Goal: Task Accomplishment & Management: Use online tool/utility

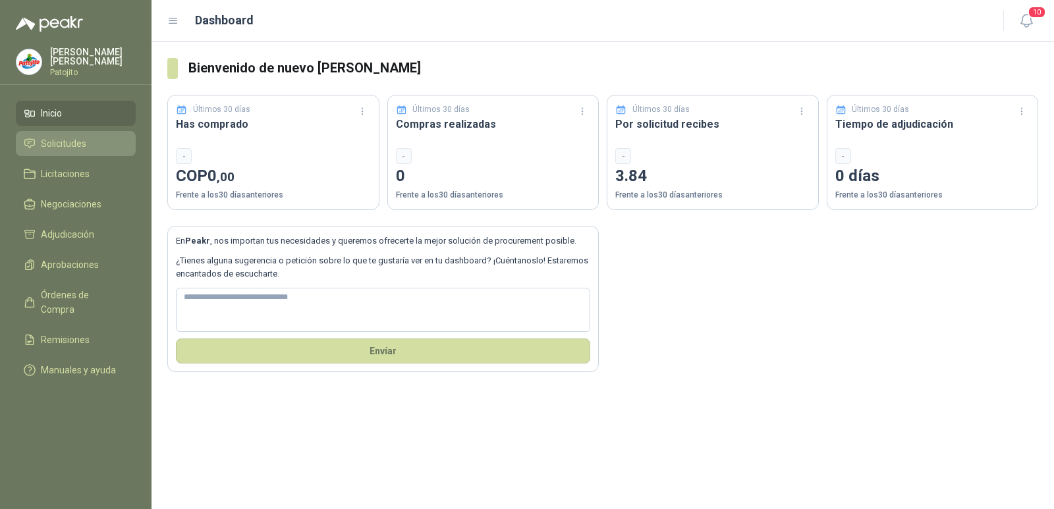
click at [63, 141] on span "Solicitudes" at bounding box center [63, 143] width 45 height 14
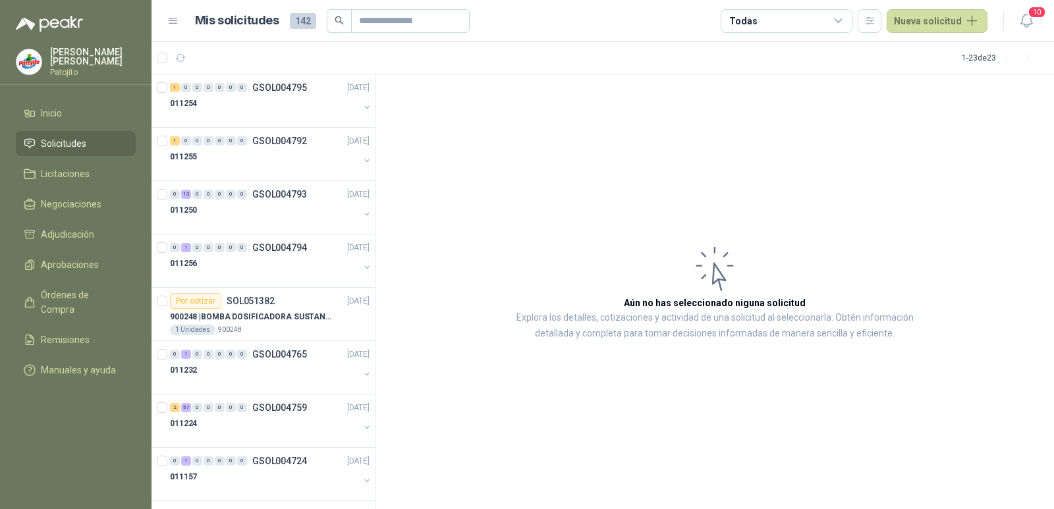
click at [86, 142] on span "Solicitudes" at bounding box center [63, 143] width 45 height 14
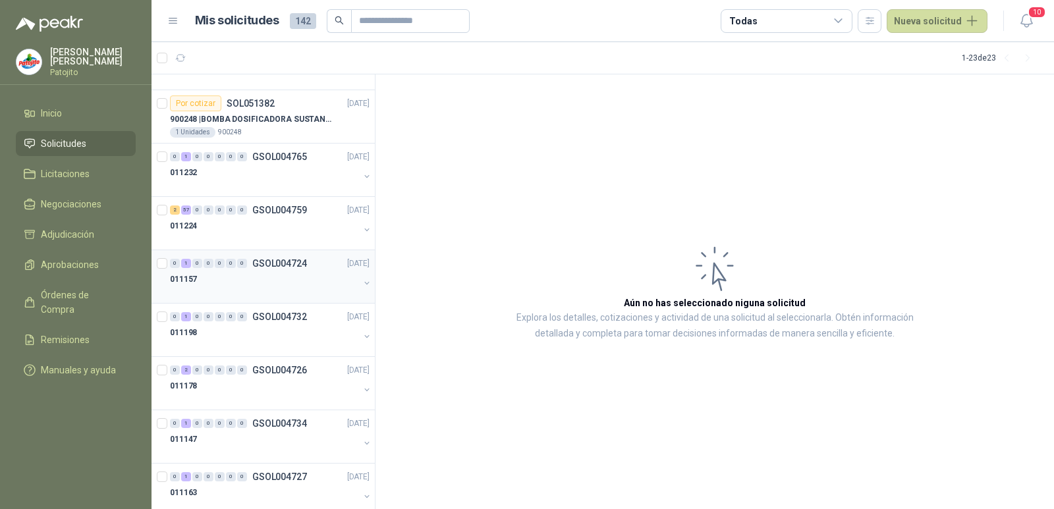
scroll to position [132, 0]
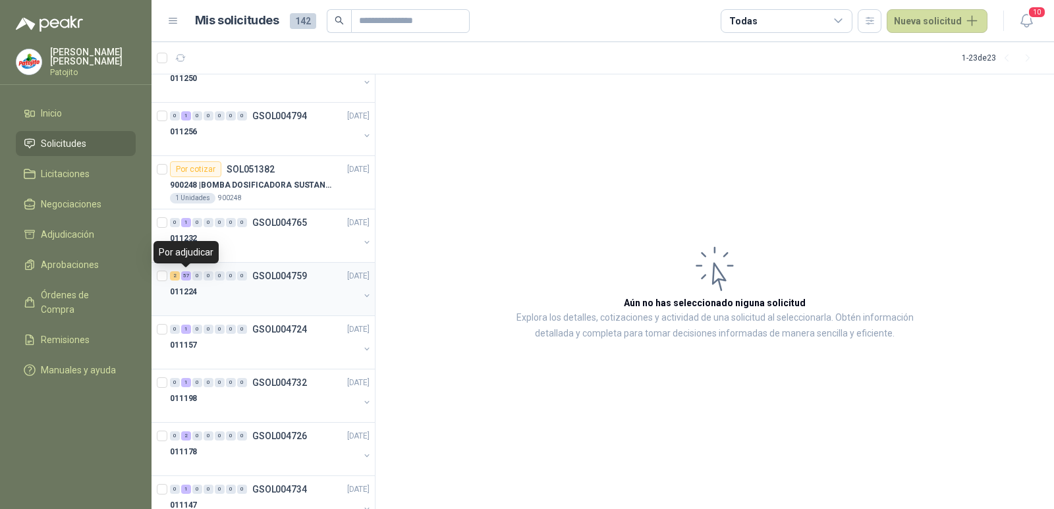
click at [184, 276] on div "57" at bounding box center [186, 275] width 10 height 9
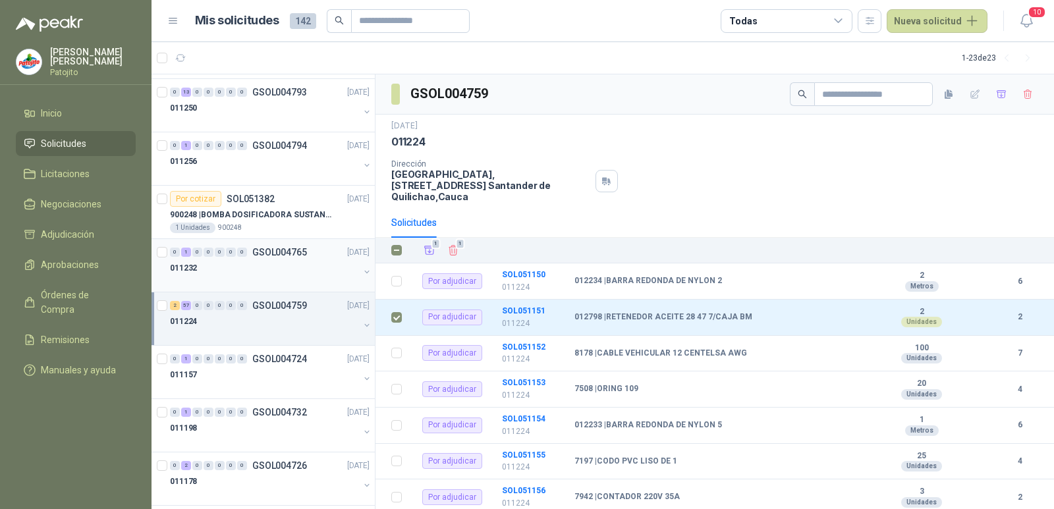
scroll to position [132, 0]
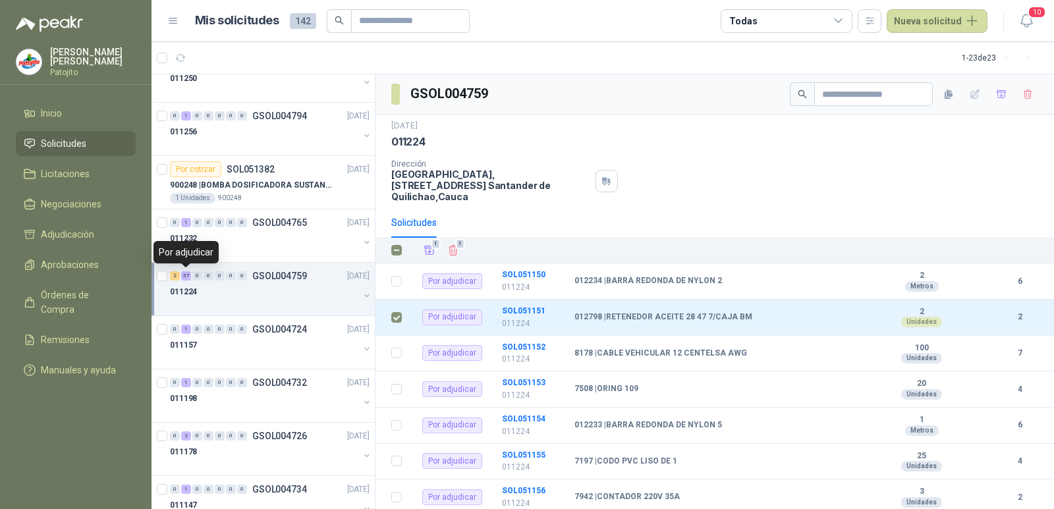
click at [186, 276] on div "57" at bounding box center [186, 275] width 10 height 9
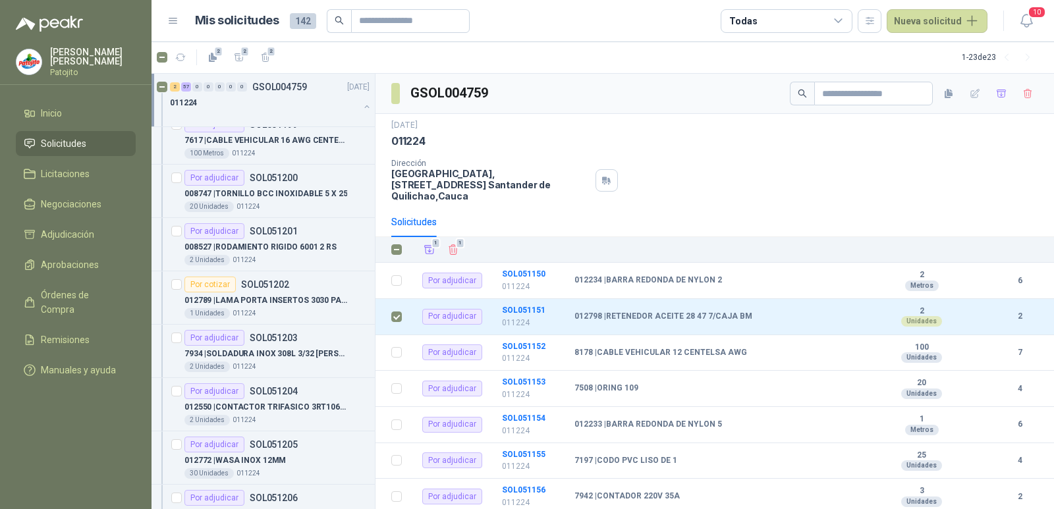
scroll to position [2965, 0]
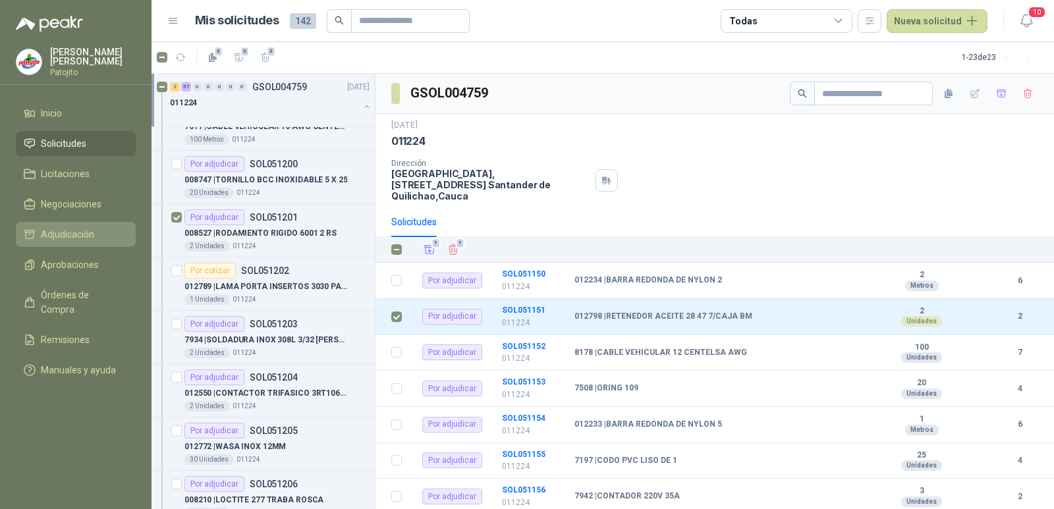
click at [78, 235] on span "Adjudicación" at bounding box center [67, 234] width 53 height 14
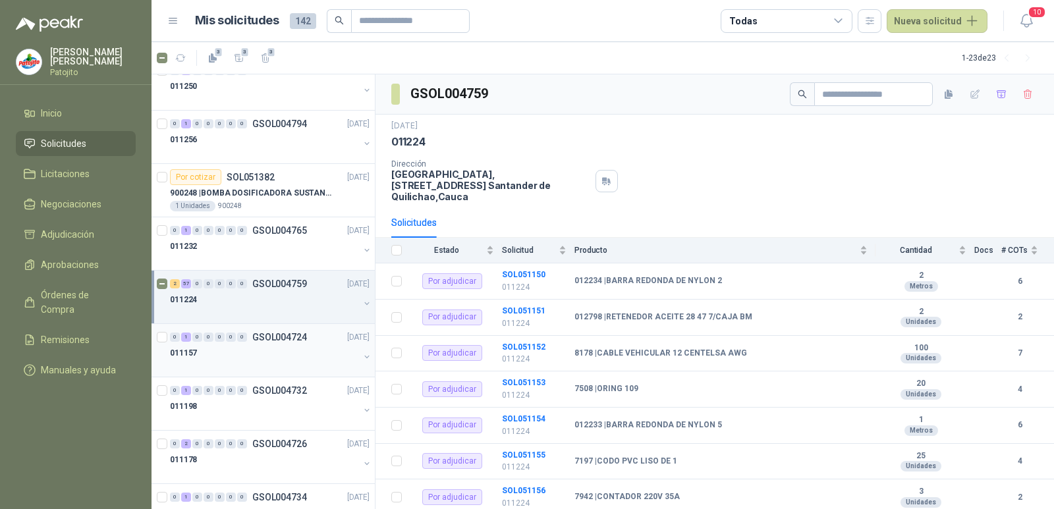
scroll to position [132, 0]
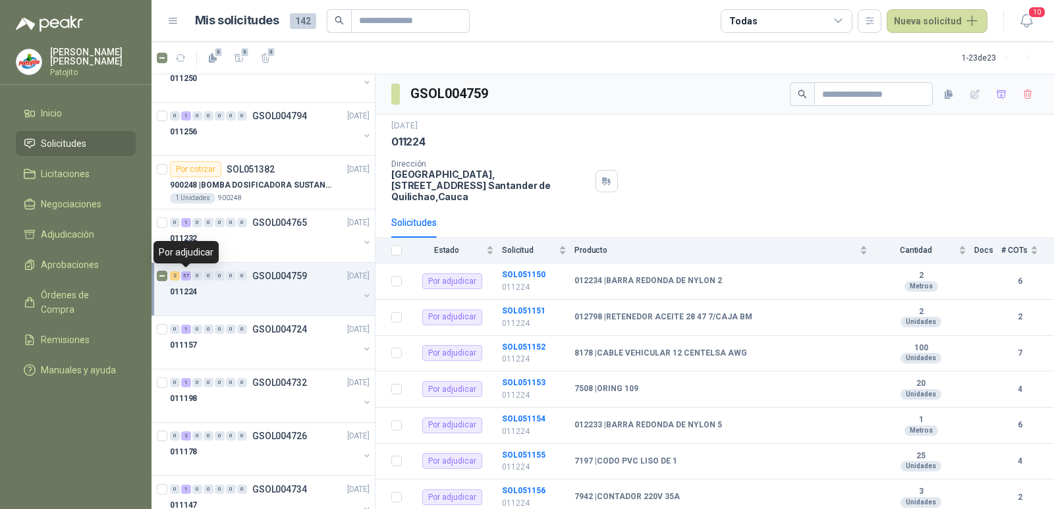
click at [185, 276] on div "57" at bounding box center [186, 275] width 10 height 9
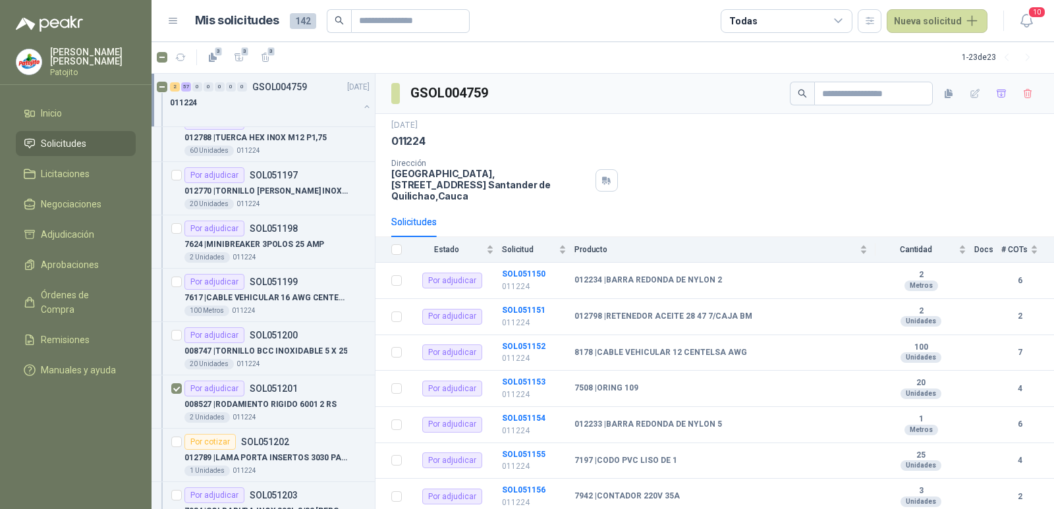
scroll to position [2833, 0]
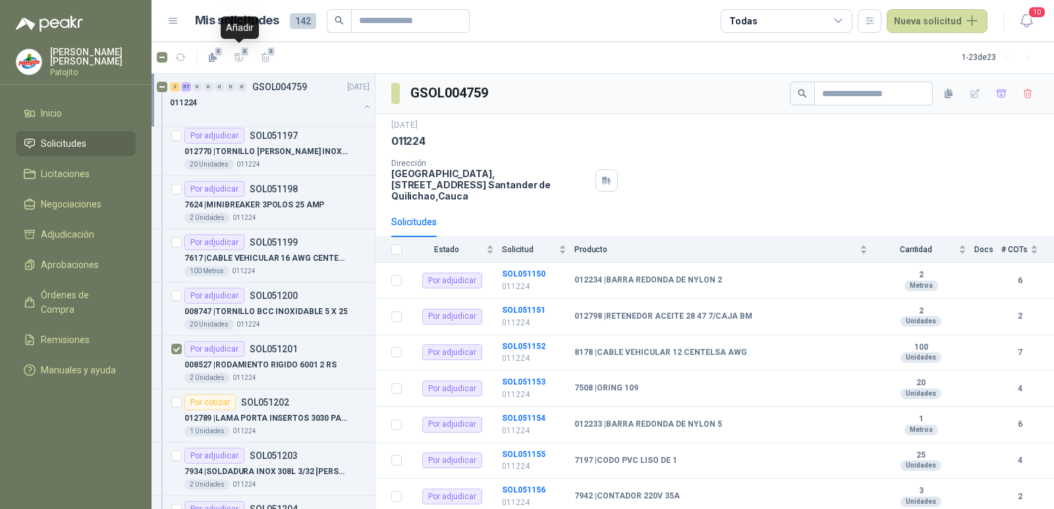
drag, startPoint x: 246, startPoint y: 53, endPoint x: 246, endPoint y: 80, distance: 27.0
click at [246, 53] on span "3" at bounding box center [244, 51] width 9 height 11
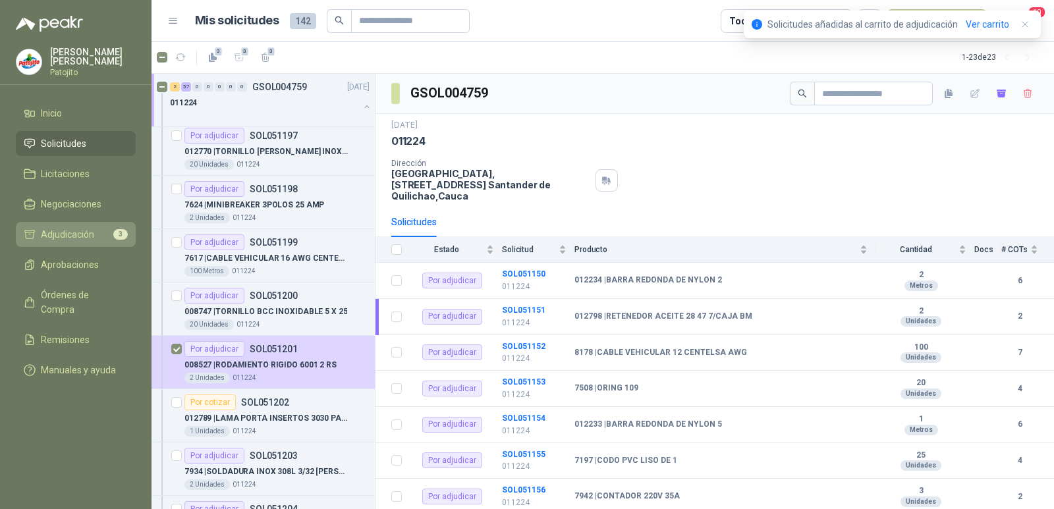
click at [105, 225] on link "Adjudicación 3" at bounding box center [76, 234] width 120 height 25
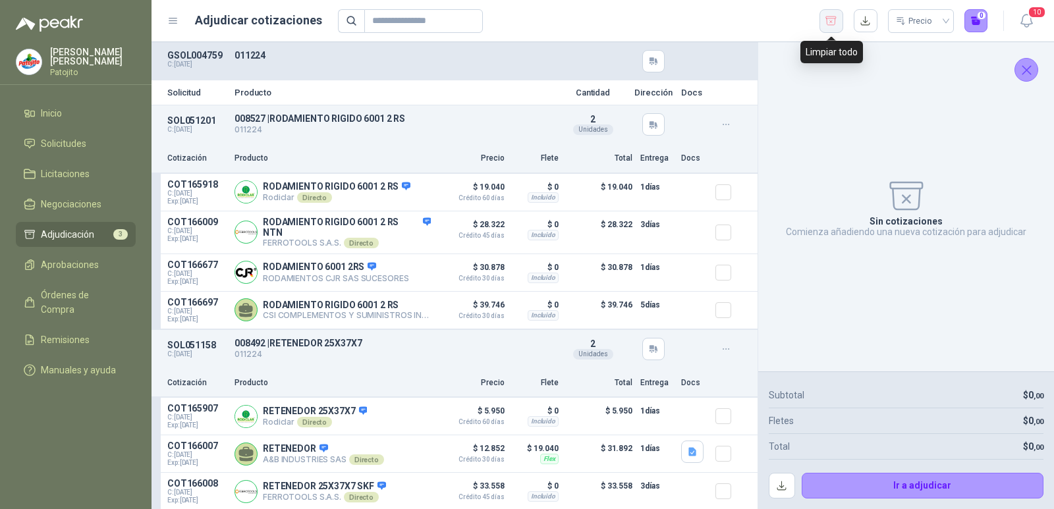
click at [833, 26] on icon "button" at bounding box center [831, 20] width 13 height 13
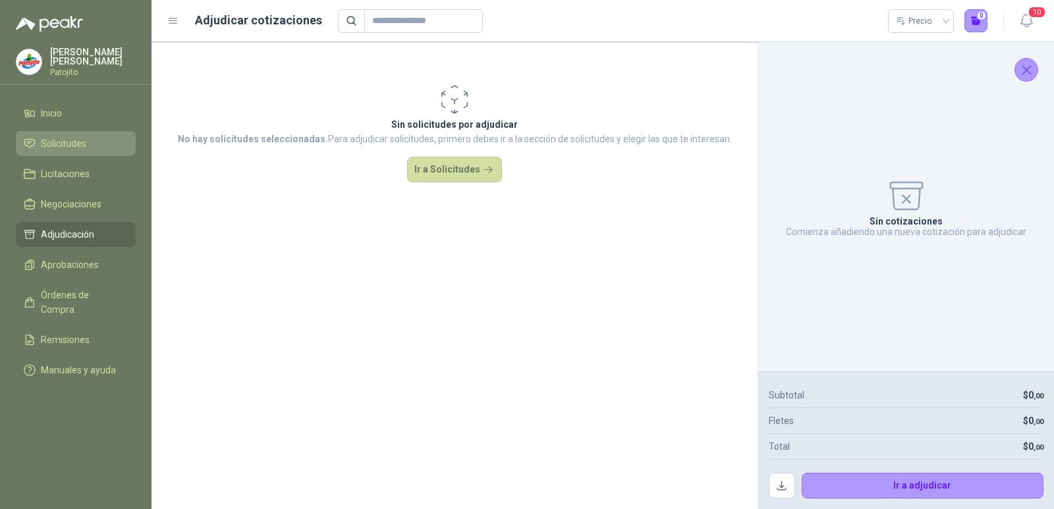
click at [90, 144] on li "Solicitudes" at bounding box center [76, 143] width 104 height 14
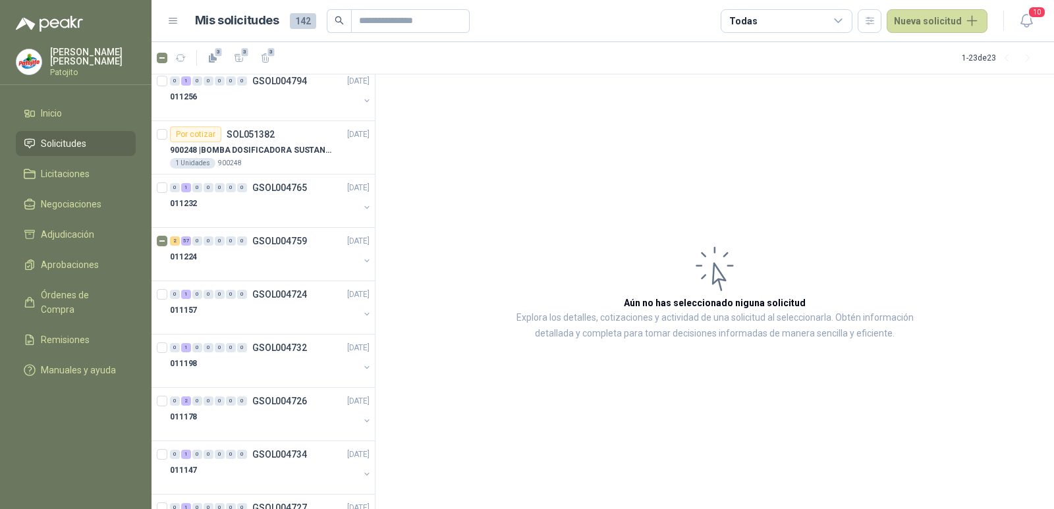
scroll to position [198, 0]
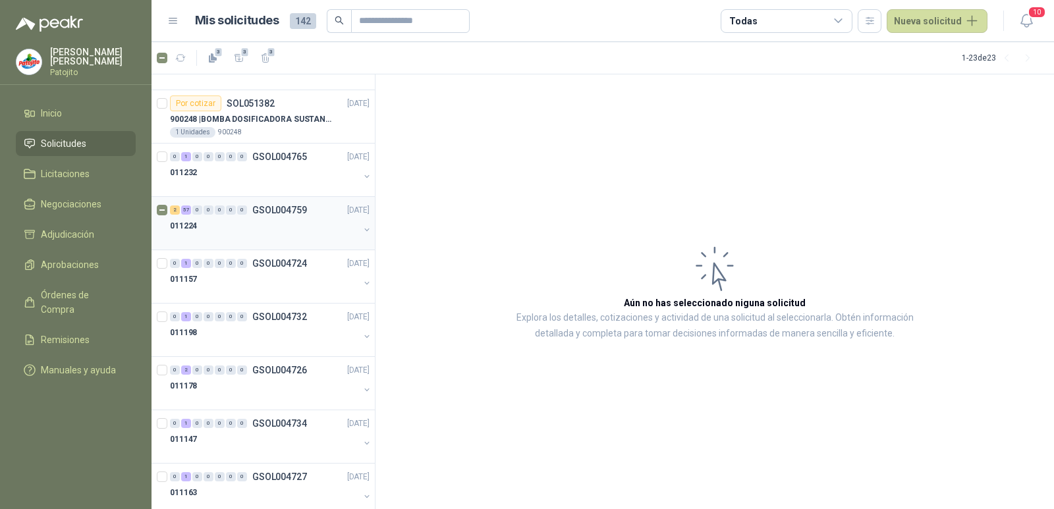
click at [187, 209] on div "57" at bounding box center [186, 210] width 10 height 9
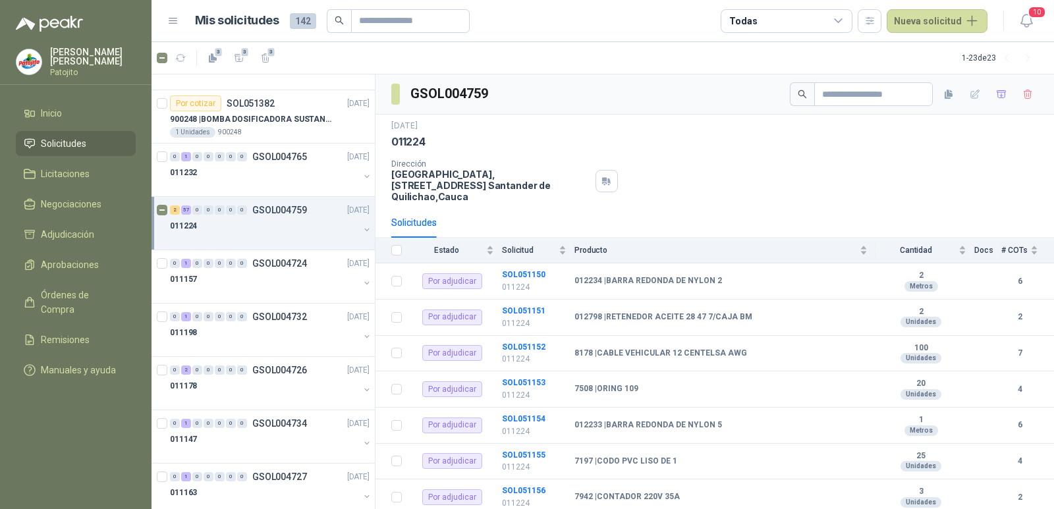
click at [362, 232] on button "button" at bounding box center [367, 230] width 11 height 11
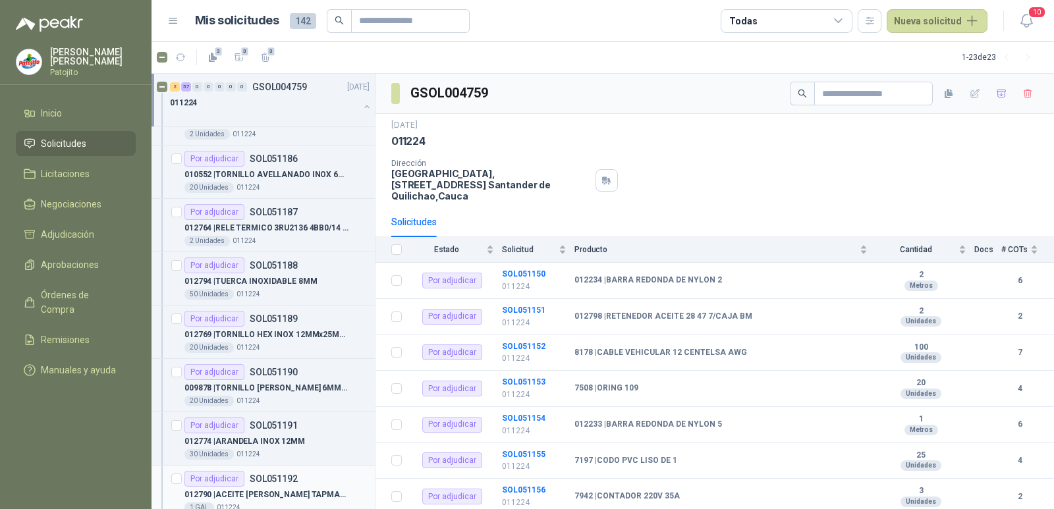
scroll to position [2108, 0]
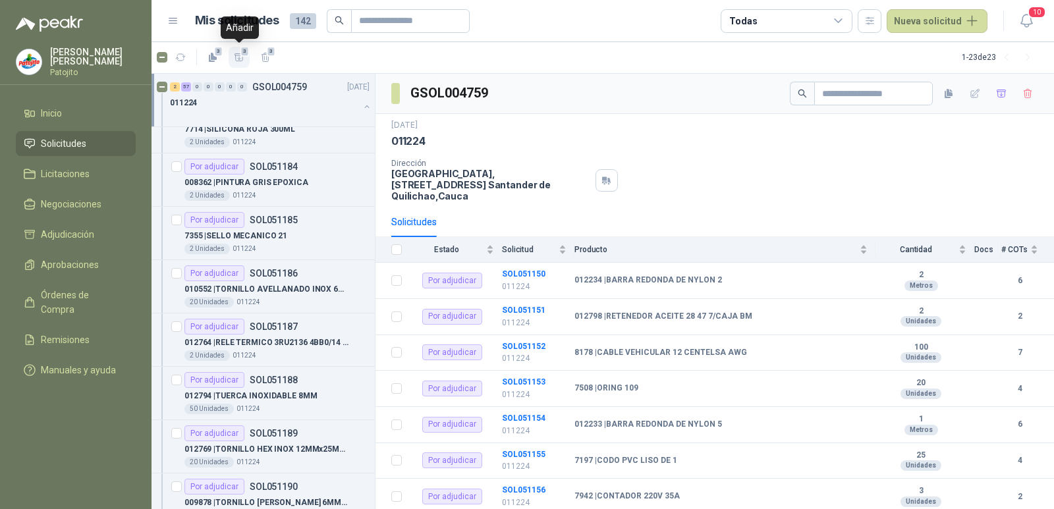
click at [239, 55] on icon "button" at bounding box center [239, 56] width 9 height 7
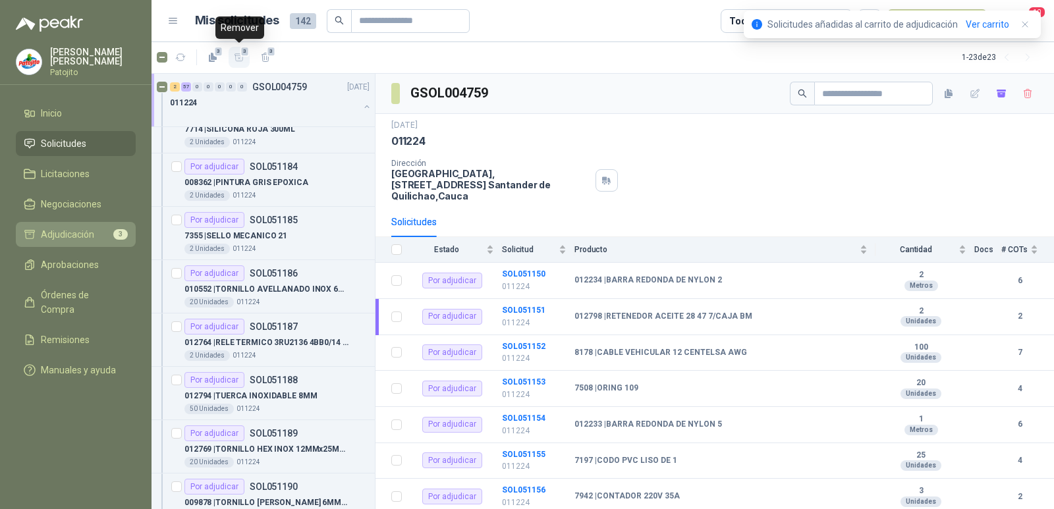
click at [84, 225] on link "Adjudicación 3" at bounding box center [76, 234] width 120 height 25
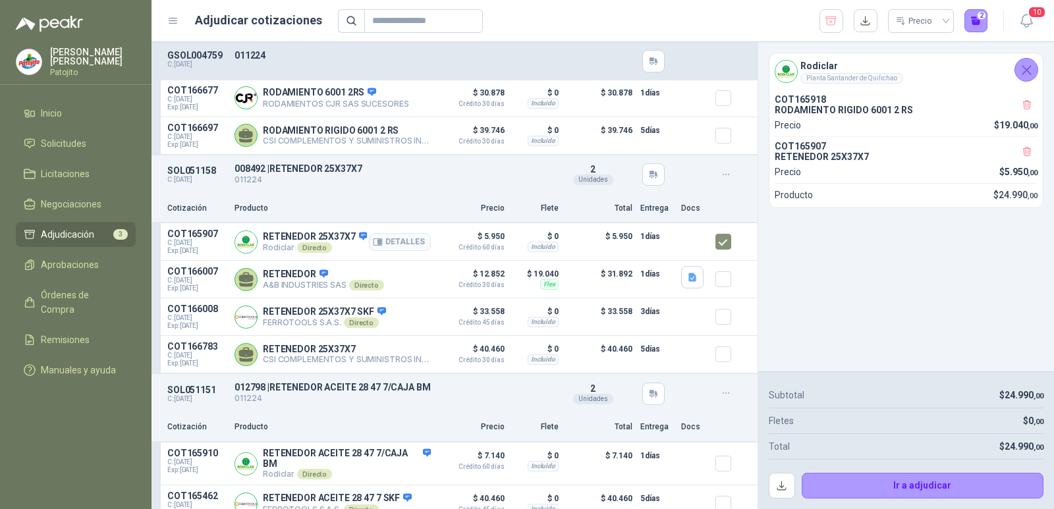
scroll to position [198, 0]
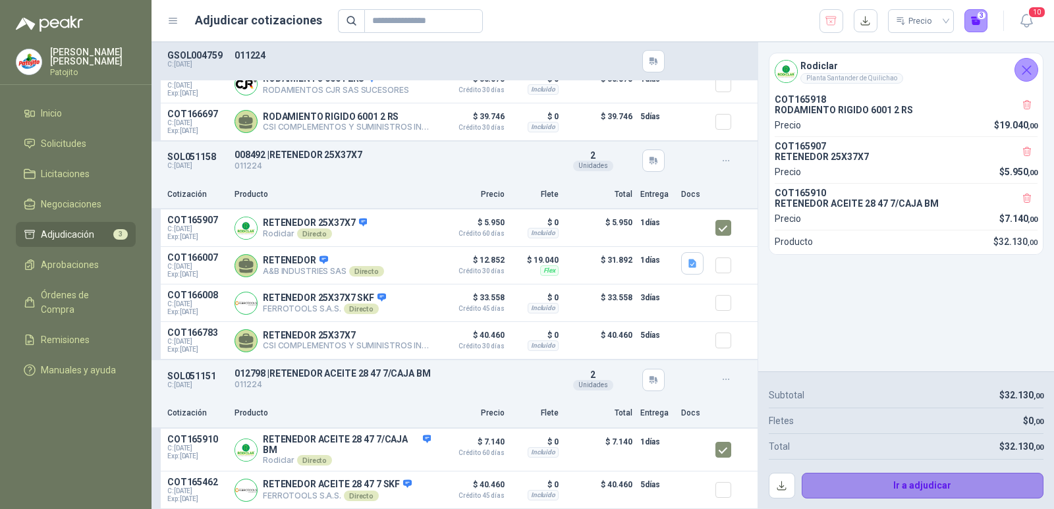
click at [907, 485] on button "Ir a adjudicar" at bounding box center [923, 486] width 242 height 26
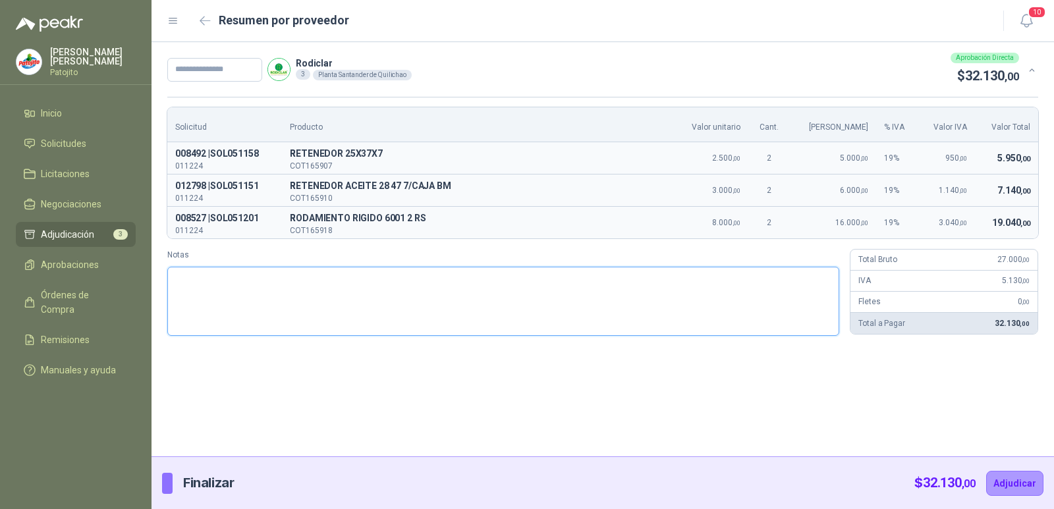
click at [204, 275] on textarea "Notas" at bounding box center [503, 301] width 672 height 69
click at [237, 68] on input "text" at bounding box center [214, 70] width 95 height 24
drag, startPoint x: 342, startPoint y: 165, endPoint x: 295, endPoint y: 167, distance: 46.9
click at [295, 167] on td "R RETENEDOR 25X37X7 COT165907" at bounding box center [478, 158] width 392 height 32
copy p "COT165907"
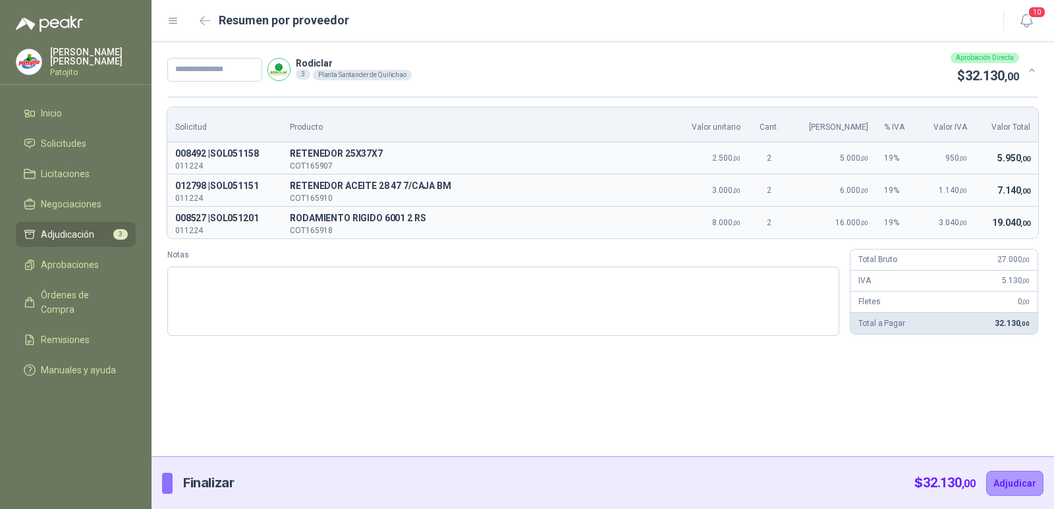
click at [884, 67] on div "Rodiclar 3 Planta Santander de Quilichao Aprobación Directa $ 32.130 ,00" at bounding box center [593, 70] width 852 height 34
click at [586, 136] on th "Producto" at bounding box center [478, 124] width 392 height 35
click at [254, 325] on textarea "Notas" at bounding box center [503, 301] width 672 height 69
click at [1021, 484] on button "Adjudicar" at bounding box center [1014, 483] width 57 height 25
click at [180, 64] on input "text" at bounding box center [214, 70] width 95 height 24
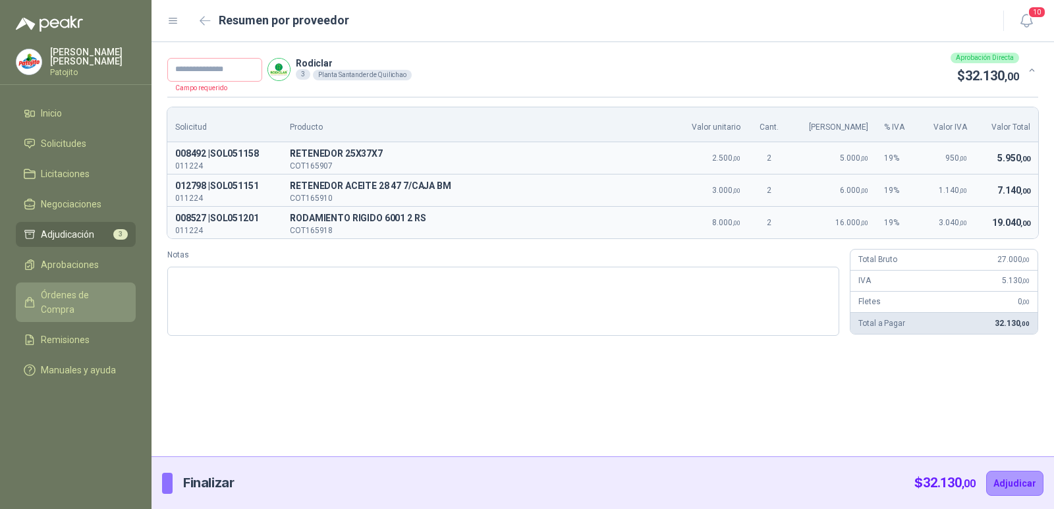
click at [65, 293] on span "Órdenes de Compra" at bounding box center [82, 302] width 82 height 29
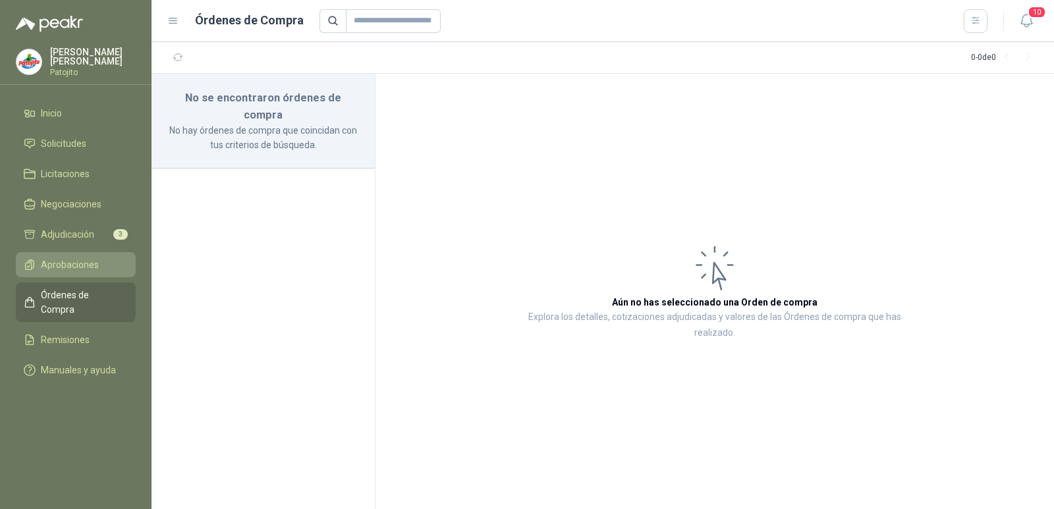
click at [82, 263] on span "Aprobaciones" at bounding box center [70, 265] width 58 height 14
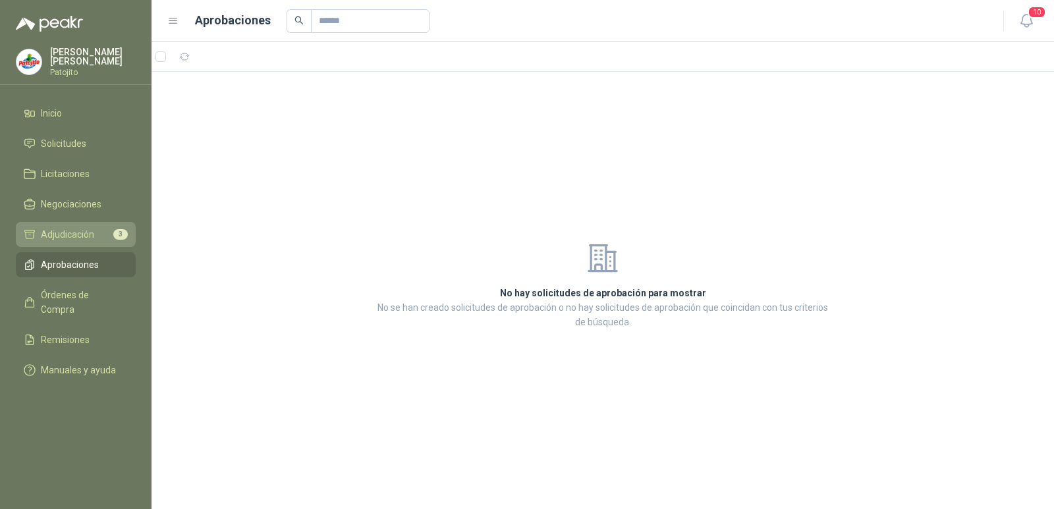
click at [78, 237] on span "Adjudicación" at bounding box center [67, 234] width 53 height 14
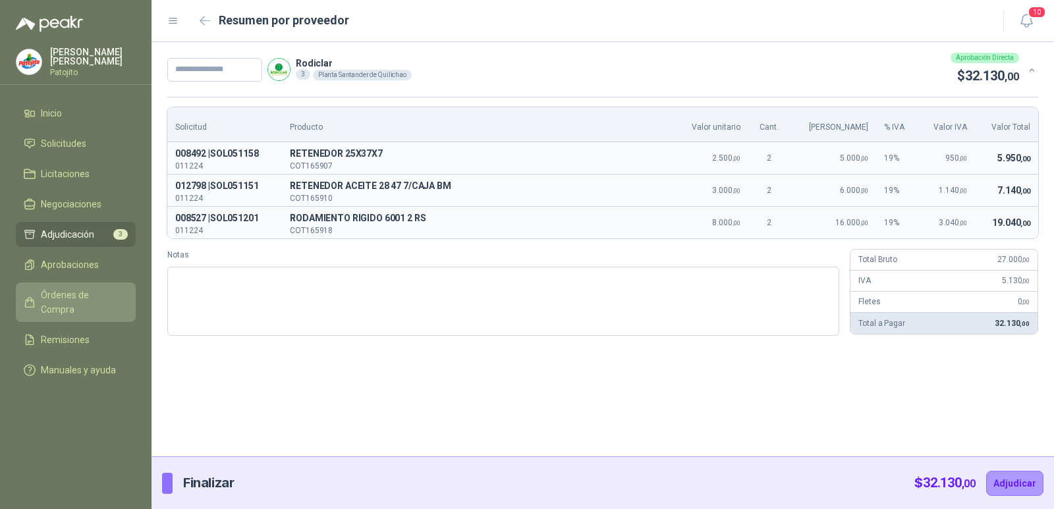
click at [69, 300] on span "Órdenes de Compra" at bounding box center [82, 302] width 82 height 29
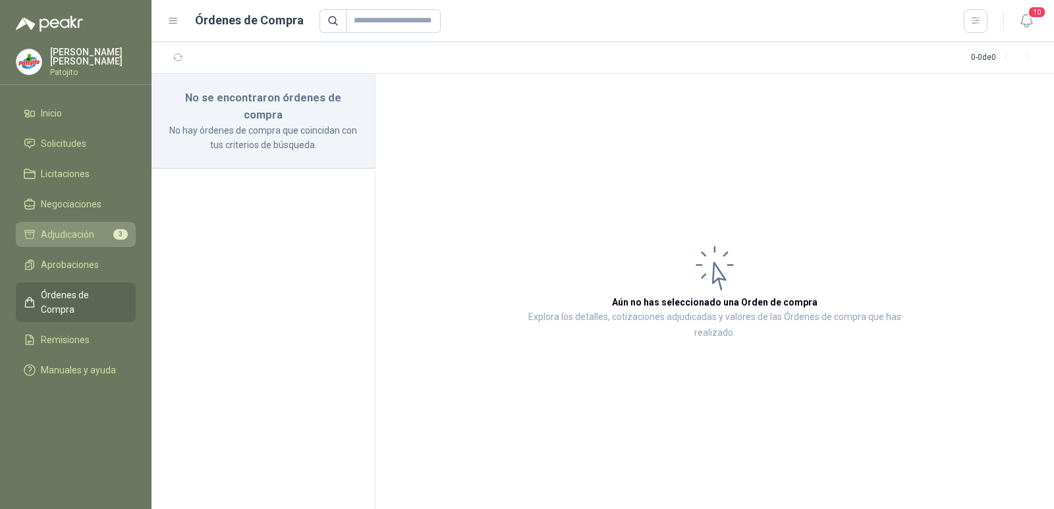
click at [79, 233] on span "Adjudicación" at bounding box center [67, 234] width 53 height 14
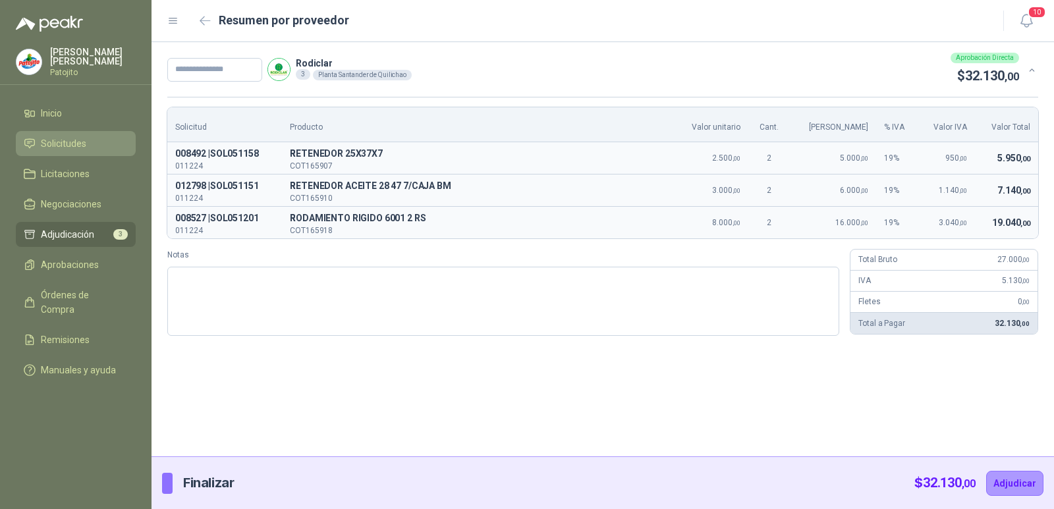
click at [106, 148] on li "Solicitudes" at bounding box center [76, 143] width 104 height 14
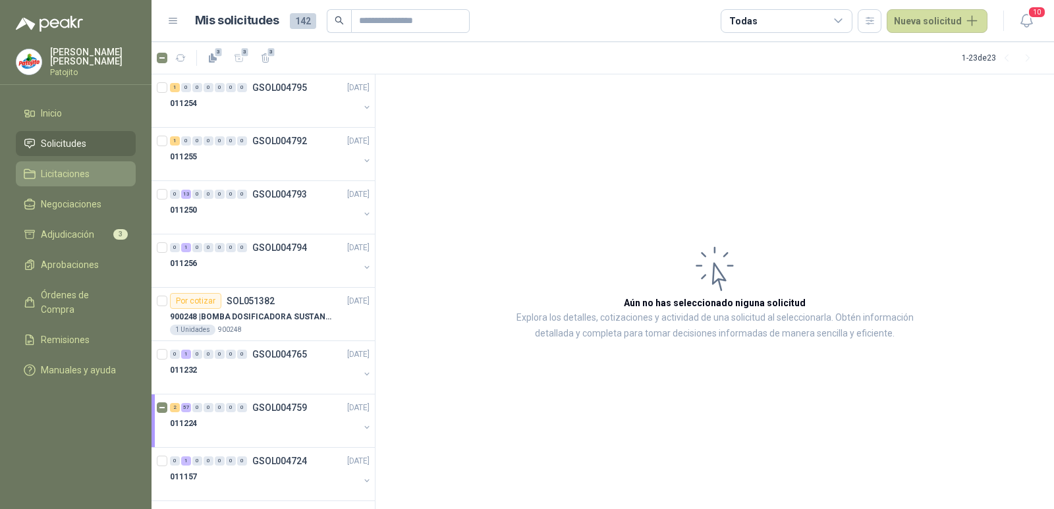
click at [99, 177] on li "Licitaciones" at bounding box center [76, 174] width 104 height 14
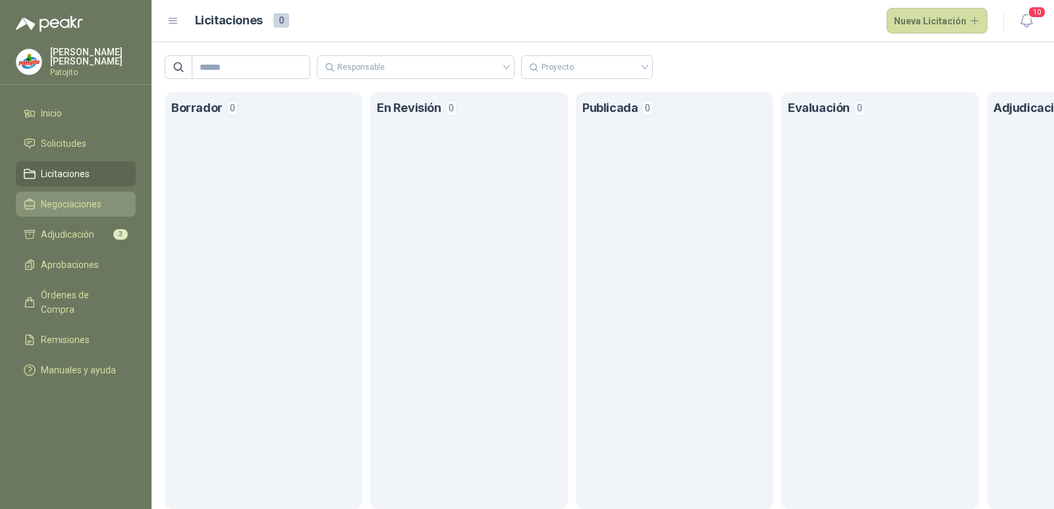
click at [94, 202] on span "Negociaciones" at bounding box center [71, 204] width 61 height 14
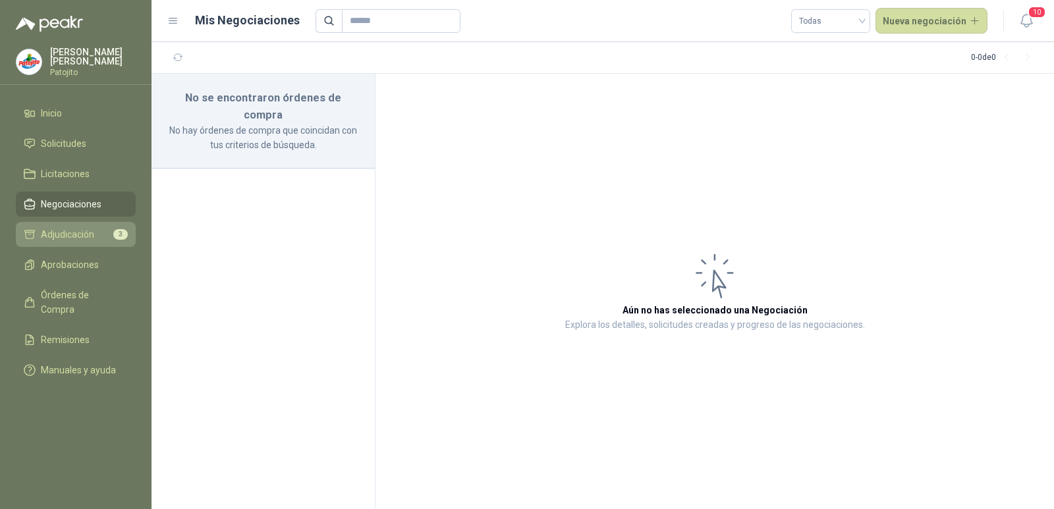
click at [92, 234] on span "Adjudicación" at bounding box center [67, 234] width 53 height 14
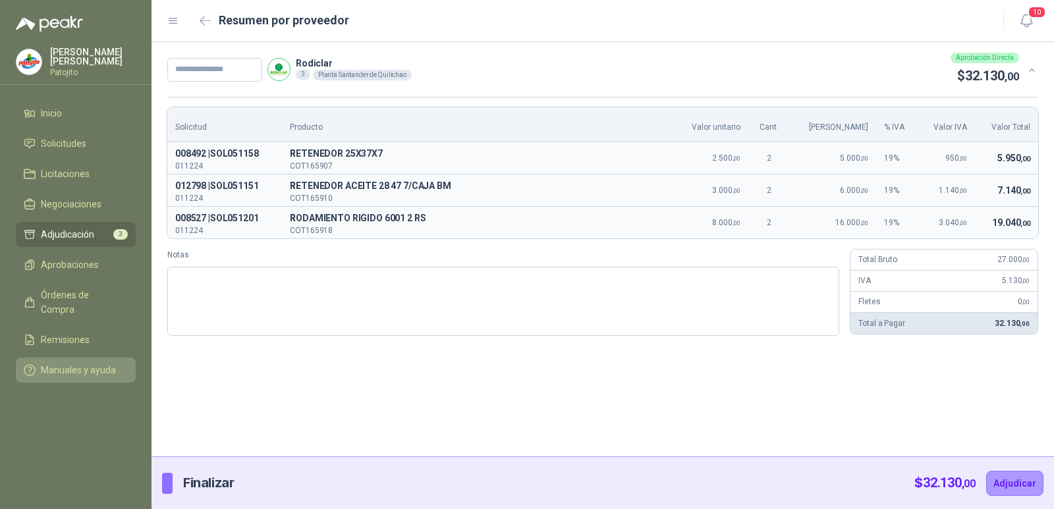
click at [90, 358] on link "Manuales y ayuda" at bounding box center [76, 370] width 120 height 25
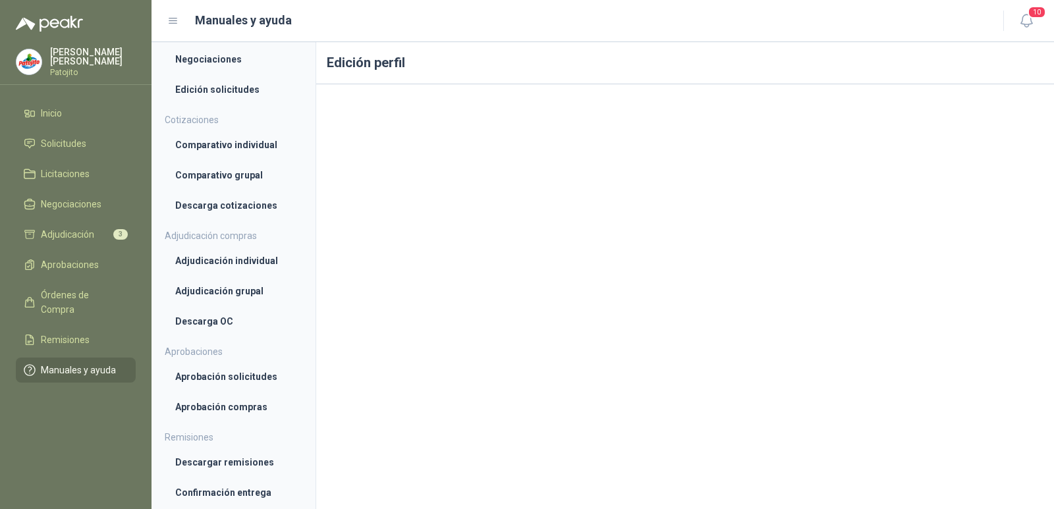
scroll to position [395, 0]
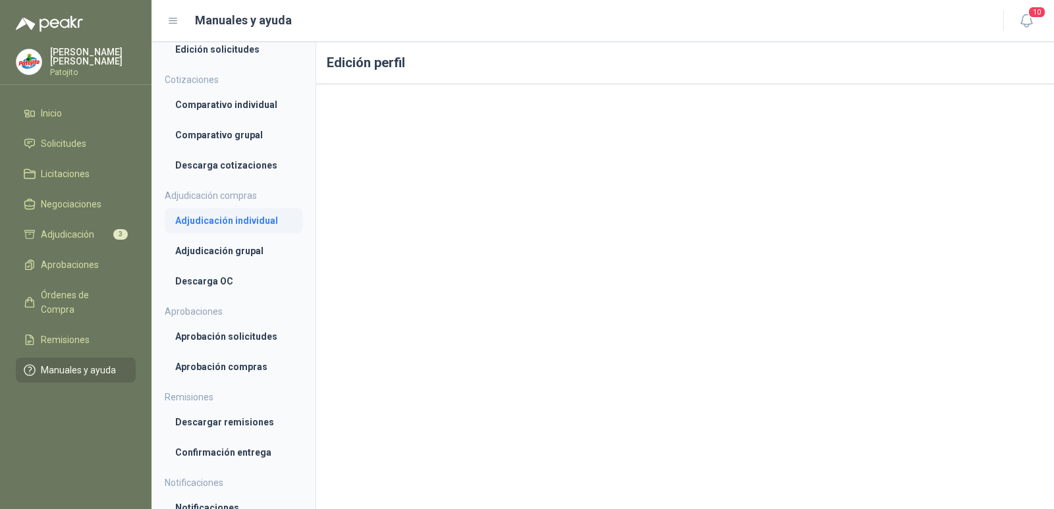
click at [243, 220] on li "Adjudicación individual" at bounding box center [233, 220] width 117 height 14
click at [213, 246] on li "Adjudicación grupal" at bounding box center [233, 252] width 117 height 14
click at [217, 284] on li "Descarga OC" at bounding box center [233, 282] width 117 height 14
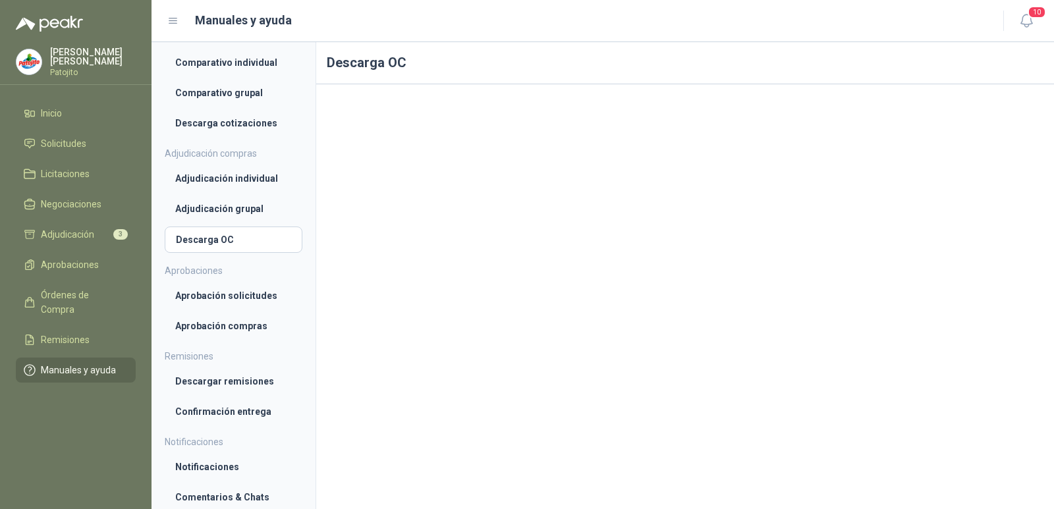
scroll to position [437, 0]
click at [226, 294] on li "Aprobación solicitudes" at bounding box center [233, 295] width 117 height 14
click at [238, 325] on li "Aprobación compras" at bounding box center [233, 325] width 117 height 14
